Goal: Use online tool/utility: Utilize a website feature to perform a specific function

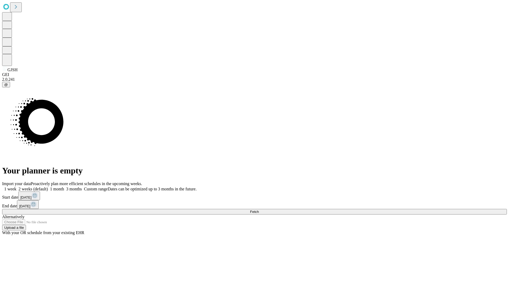
click at [259, 210] on span "Fetch" at bounding box center [254, 212] width 9 height 4
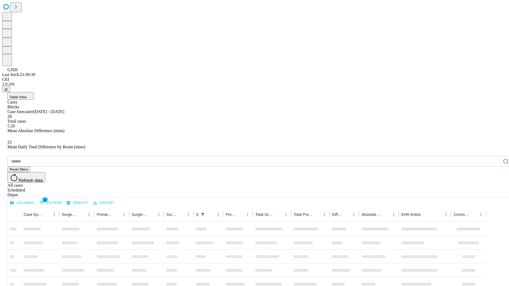
click at [495, 193] on div "Depot" at bounding box center [259, 195] width 505 height 5
